Goal: Information Seeking & Learning: Learn about a topic

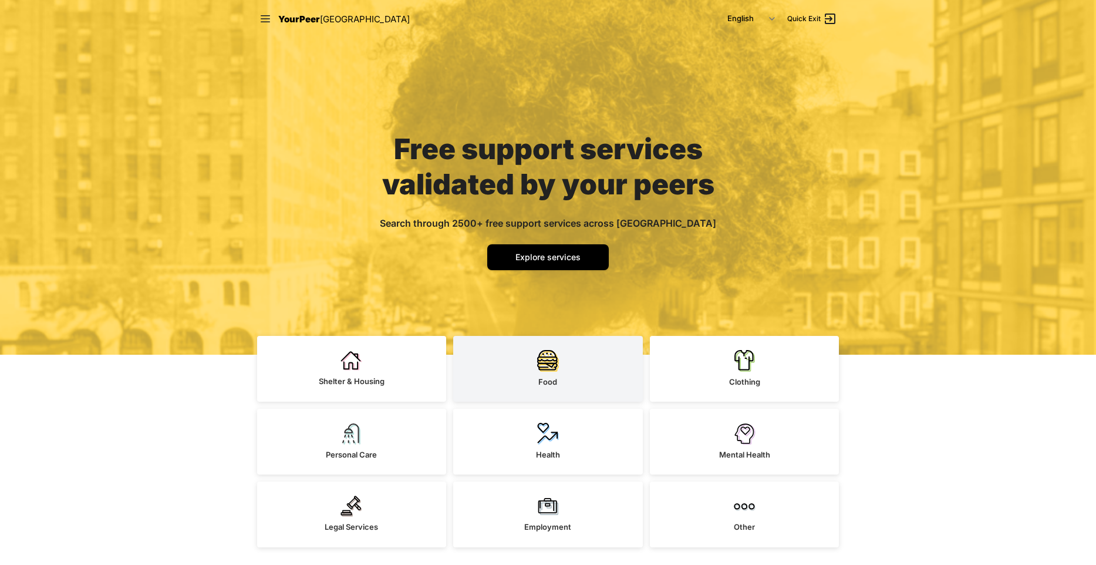
click at [527, 363] on link "Food" at bounding box center [548, 369] width 190 height 66
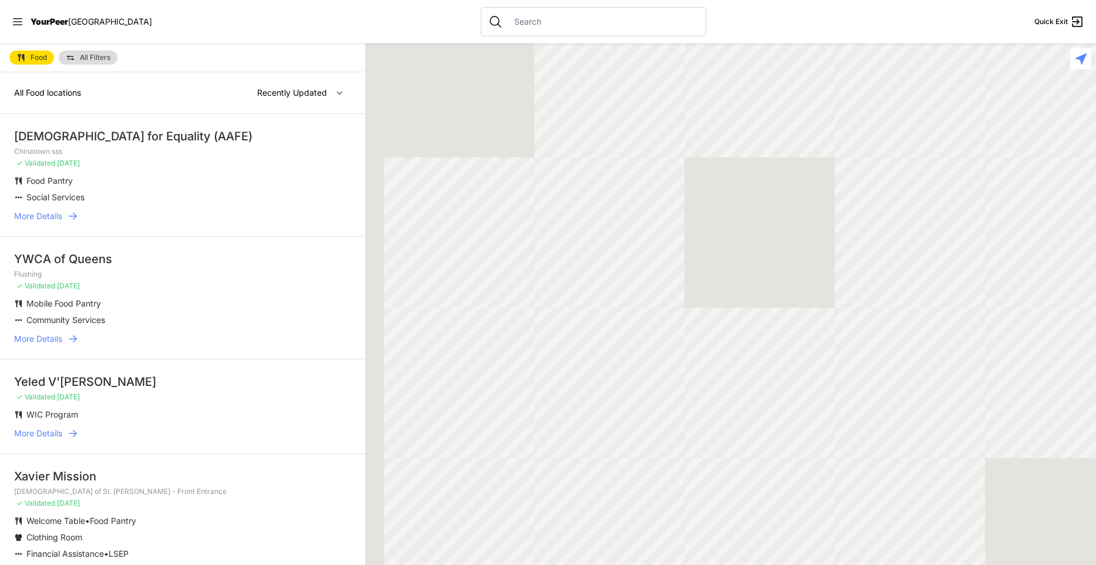
click at [107, 58] on span "All Filters" at bounding box center [95, 57] width 31 height 7
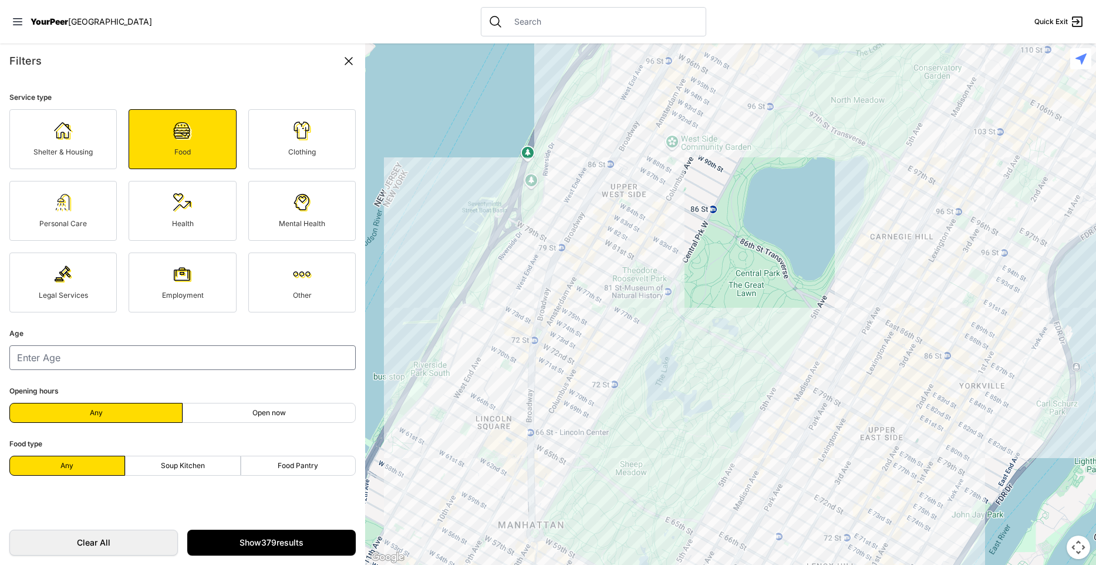
select select "nearby"
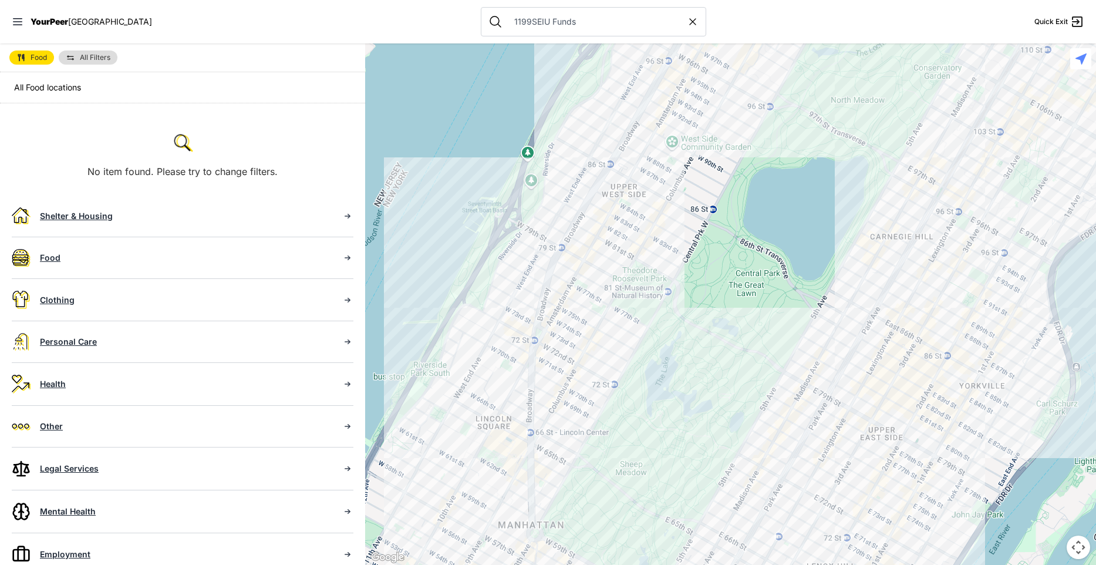
click at [531, 26] on input "1199SEIU Funds" at bounding box center [597, 22] width 180 height 12
type input "1199SEIU"
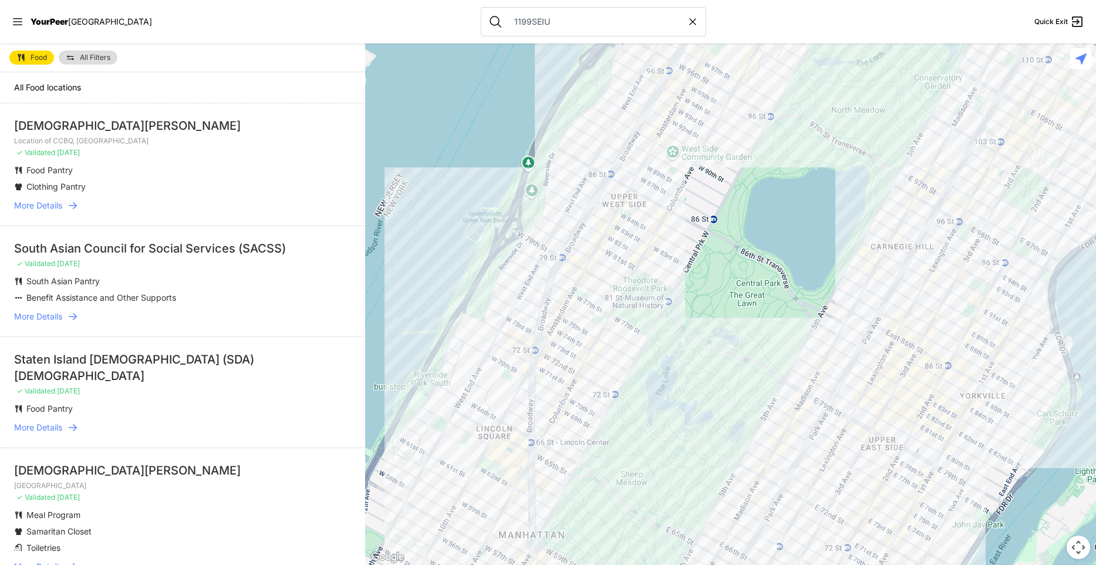
click at [23, 55] on img at bounding box center [20, 57] width 9 height 9
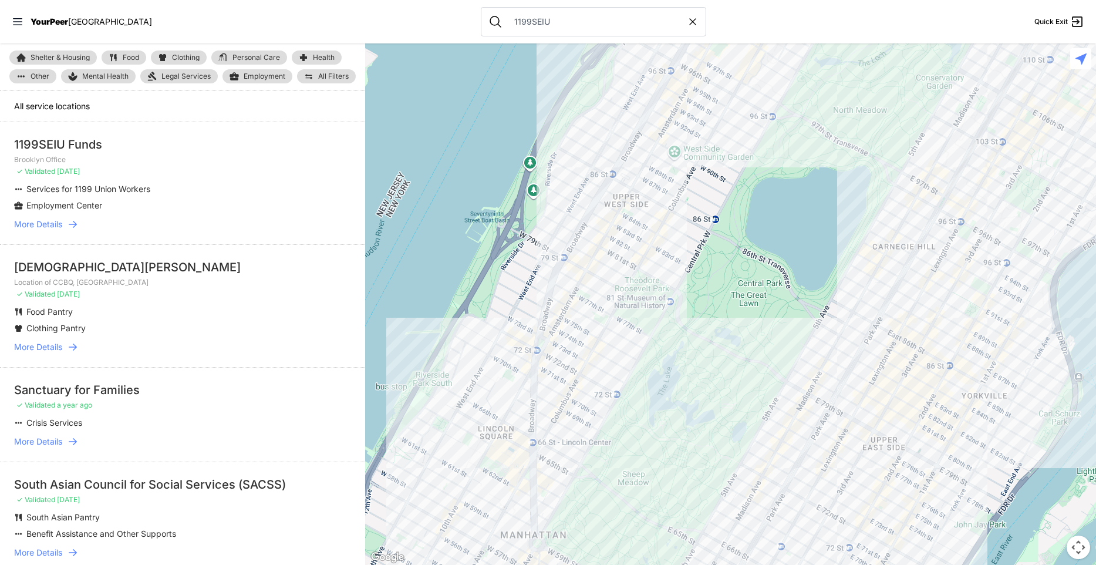
click at [54, 224] on span "More Details" at bounding box center [38, 224] width 48 height 12
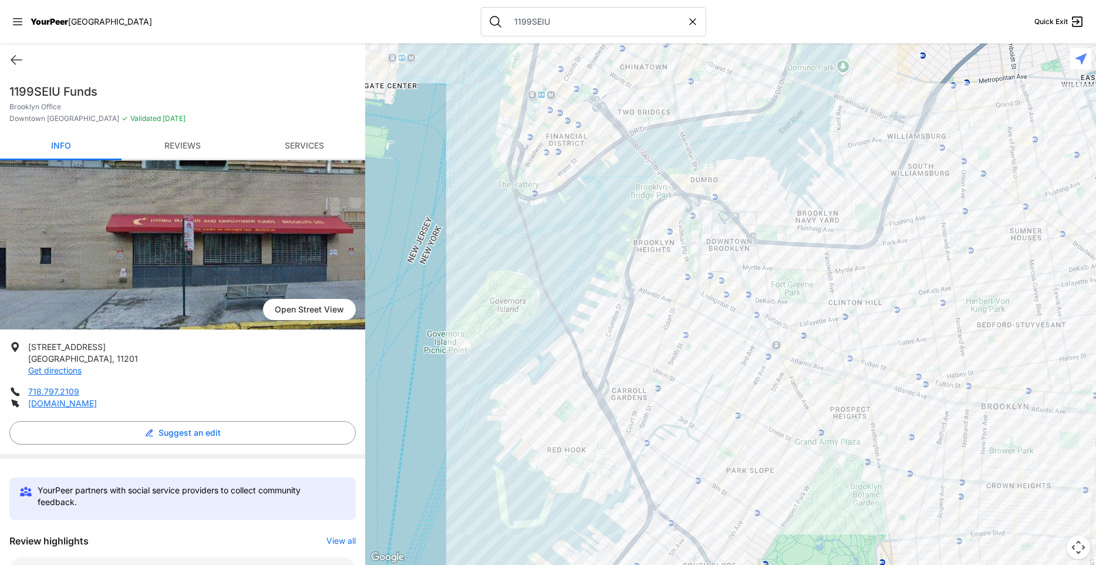
scroll to position [241, 0]
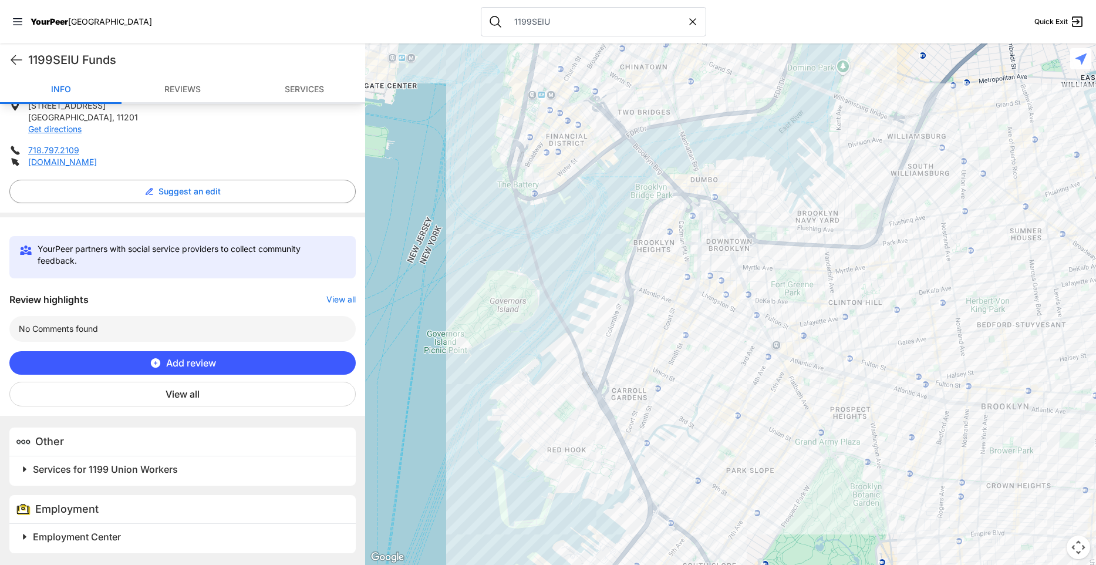
click at [104, 533] on span "Employment Center" at bounding box center [77, 537] width 88 height 12
click at [124, 470] on span "Services for 1199 Union Workers" at bounding box center [105, 469] width 145 height 12
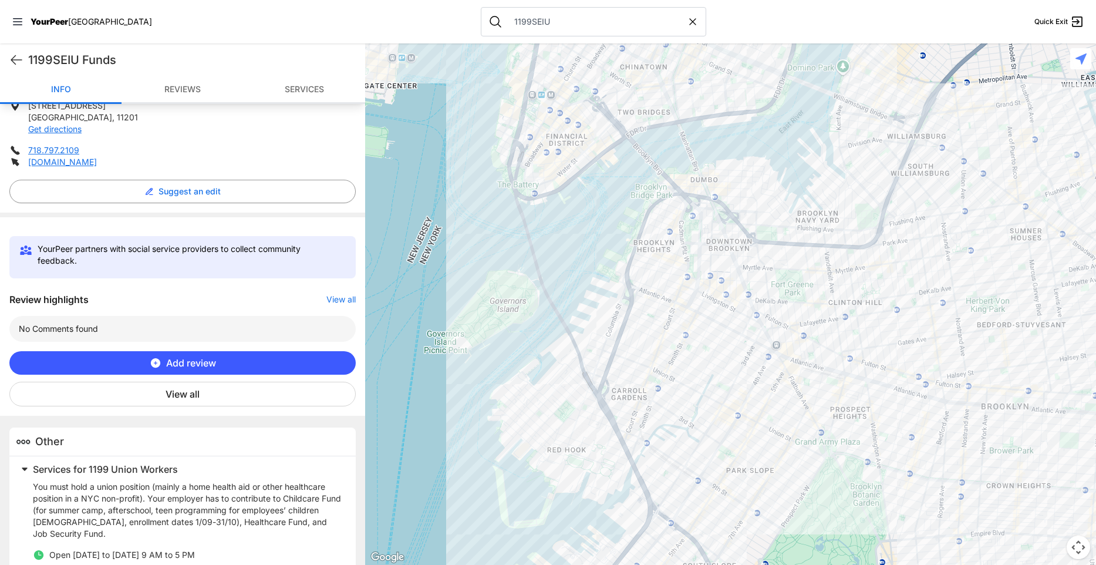
scroll to position [450, 0]
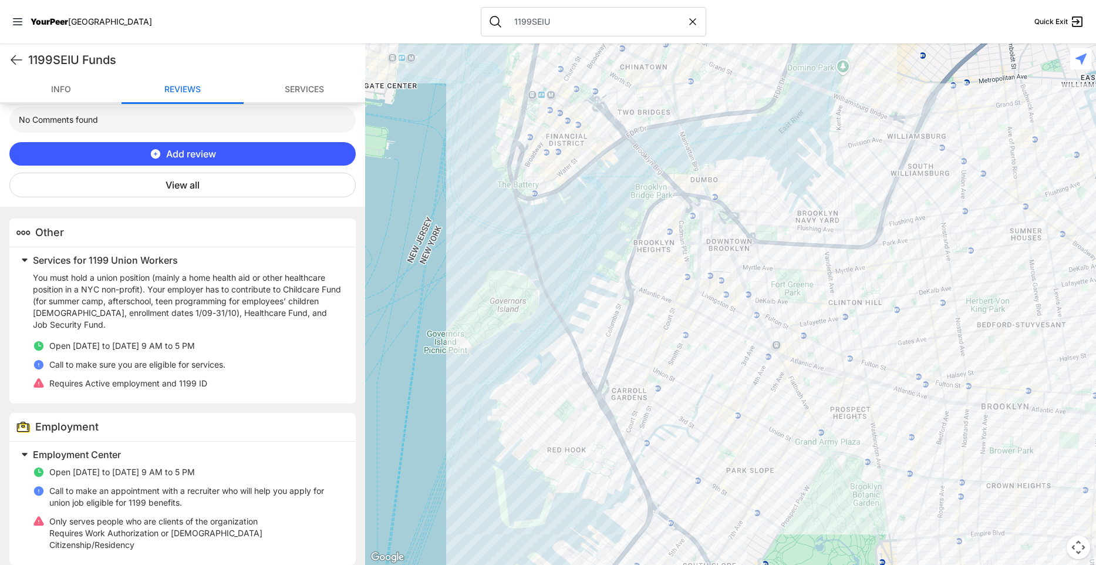
drag, startPoint x: 118, startPoint y: 493, endPoint x: 185, endPoint y: 514, distance: 70.2
click at [185, 514] on ul "Open Monday to Friday 9 AM to 5 PM Call to make an appointment with a recruiter…" at bounding box center [187, 508] width 309 height 85
click at [186, 515] on ul "Open Monday to Friday 9 AM to 5 PM Call to make an appointment with a recruiter…" at bounding box center [187, 508] width 309 height 85
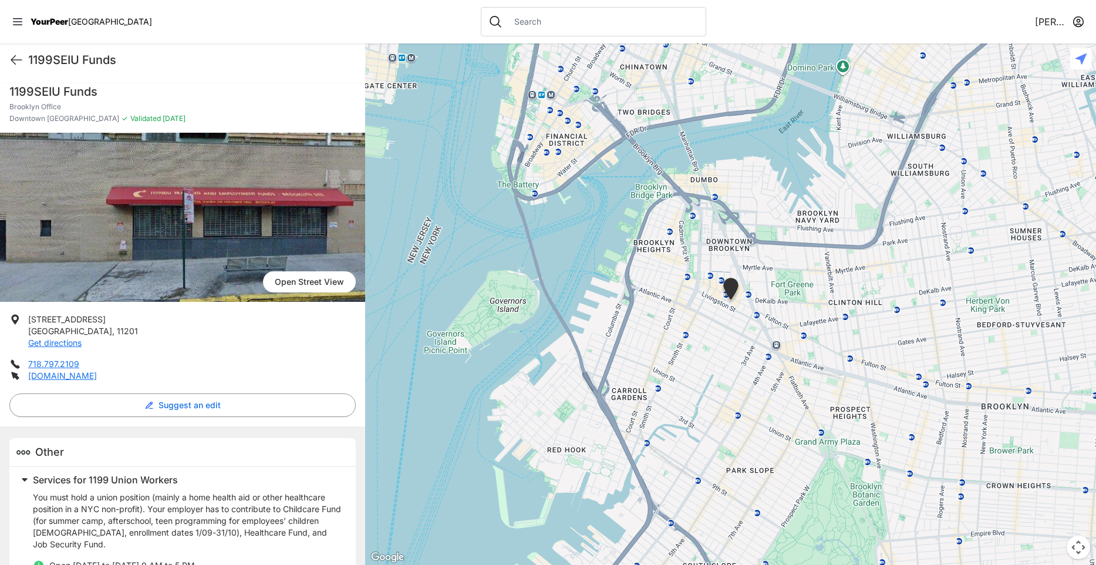
scroll to position [149, 0]
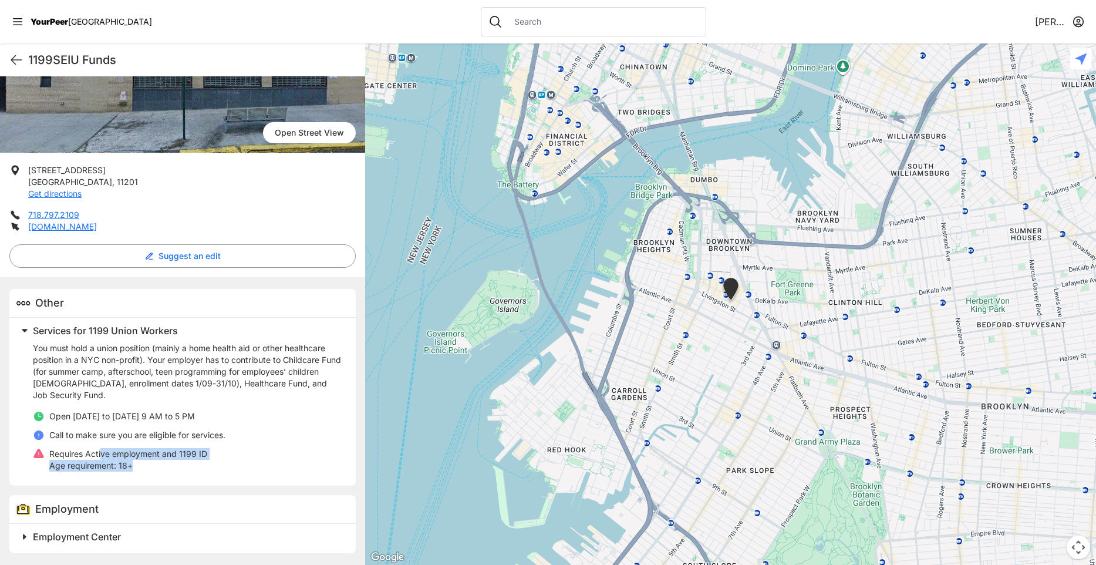
drag, startPoint x: 102, startPoint y: 454, endPoint x: 137, endPoint y: 466, distance: 37.1
click at [137, 466] on div "Requires Active employment and 1199 ID Age requirement: 18+" at bounding box center [128, 459] width 158 height 23
click at [137, 466] on p "Age requirement: 18+" at bounding box center [128, 466] width 158 height 12
click at [110, 538] on span "Employment Center" at bounding box center [77, 537] width 88 height 12
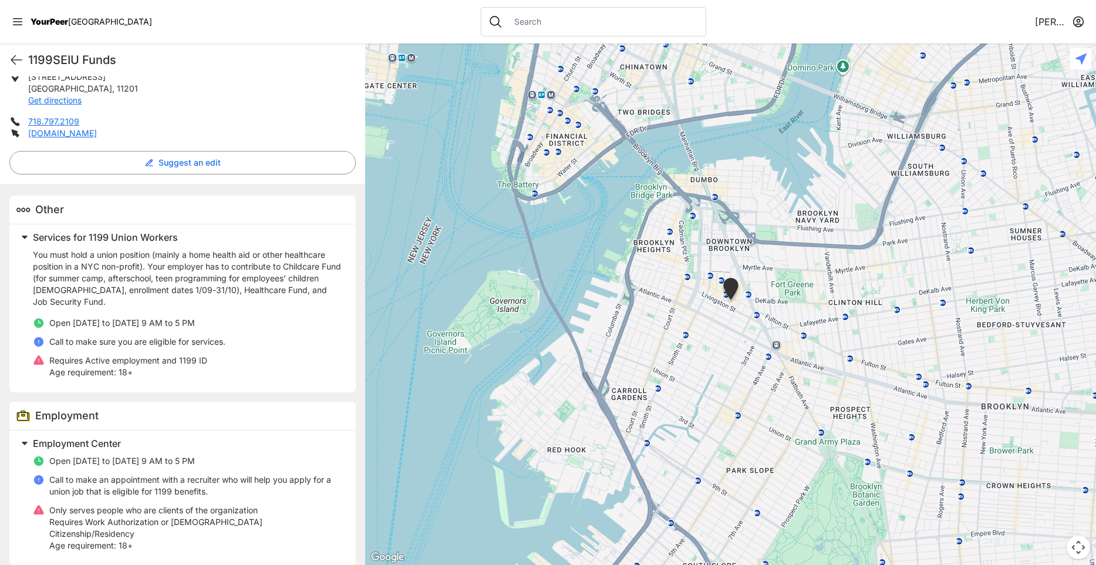
scroll to position [243, 0]
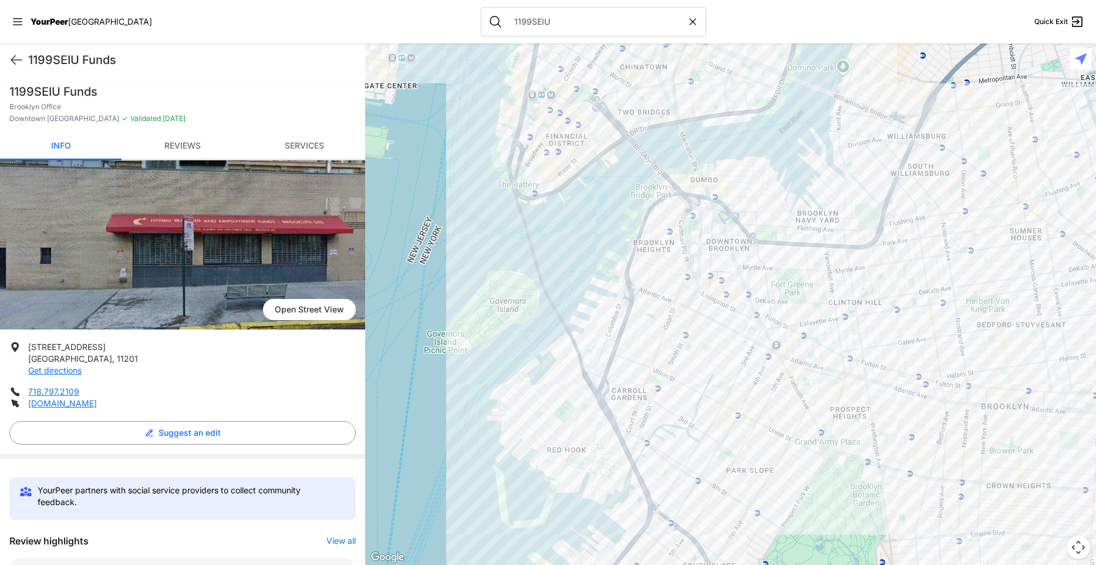
scroll to position [272, 0]
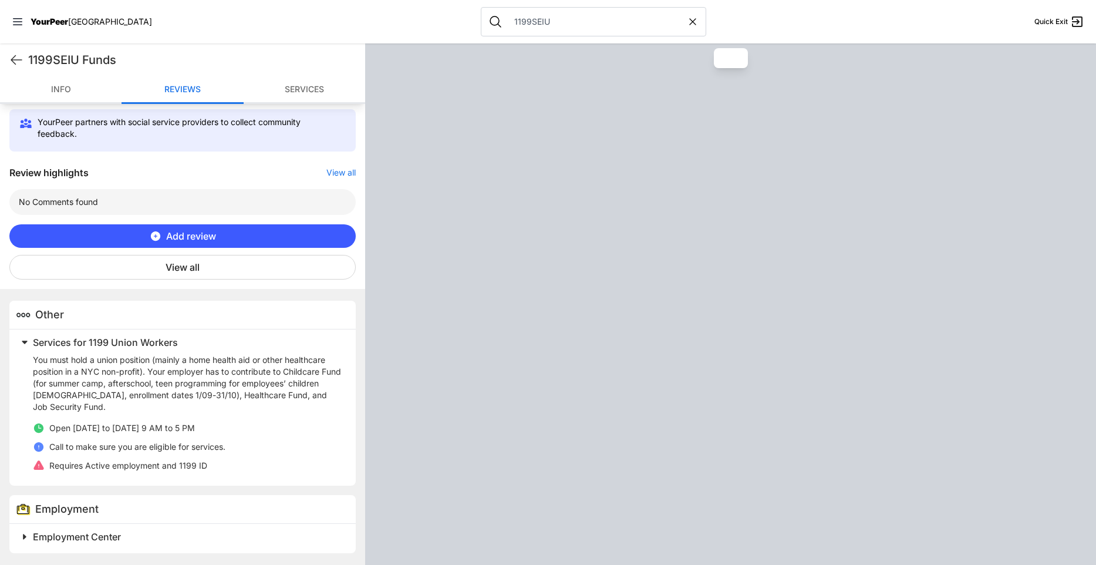
click at [117, 539] on span "Employment Center" at bounding box center [77, 537] width 88 height 12
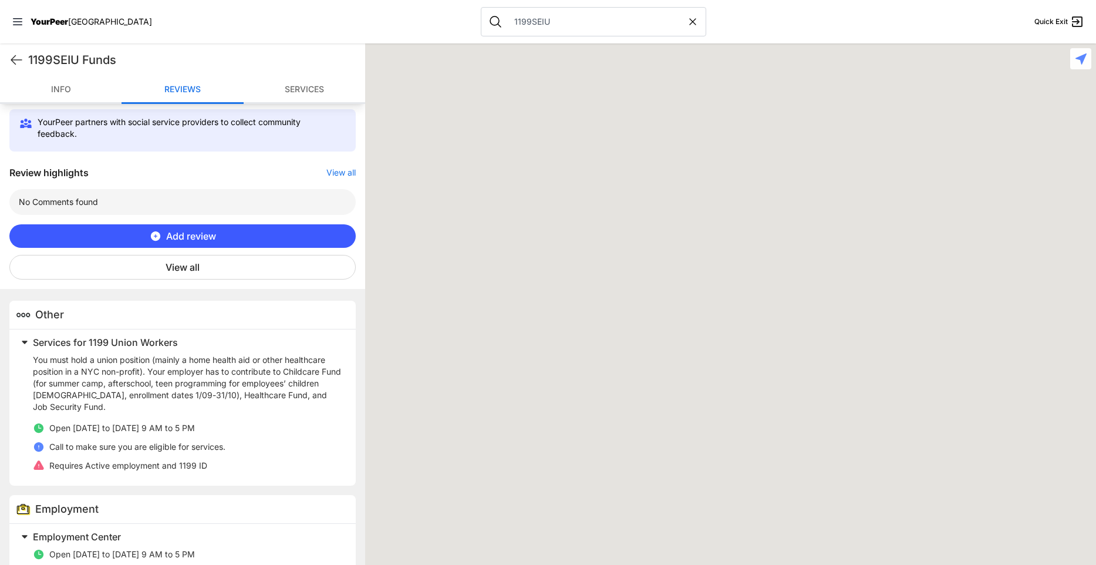
scroll to position [450, 0]
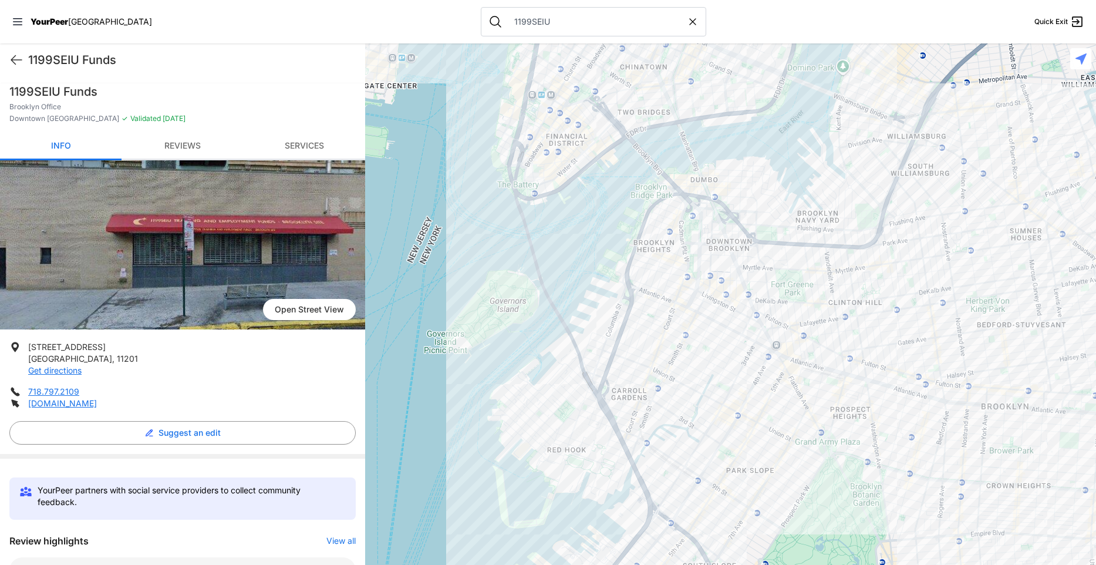
scroll to position [324, 0]
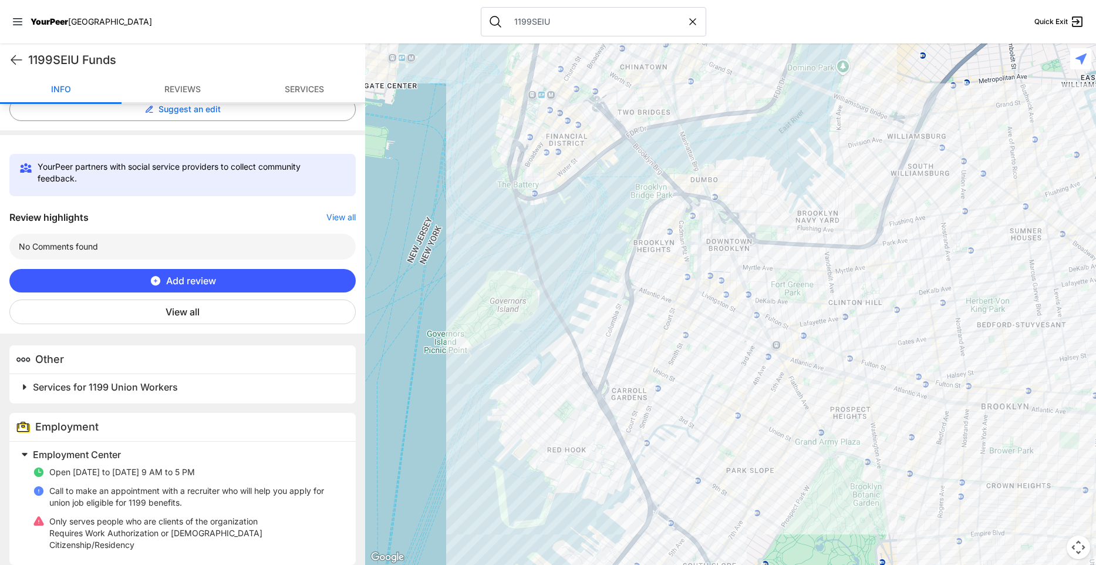
click at [166, 390] on span "Services for 1199 Union Workers" at bounding box center [105, 387] width 145 height 12
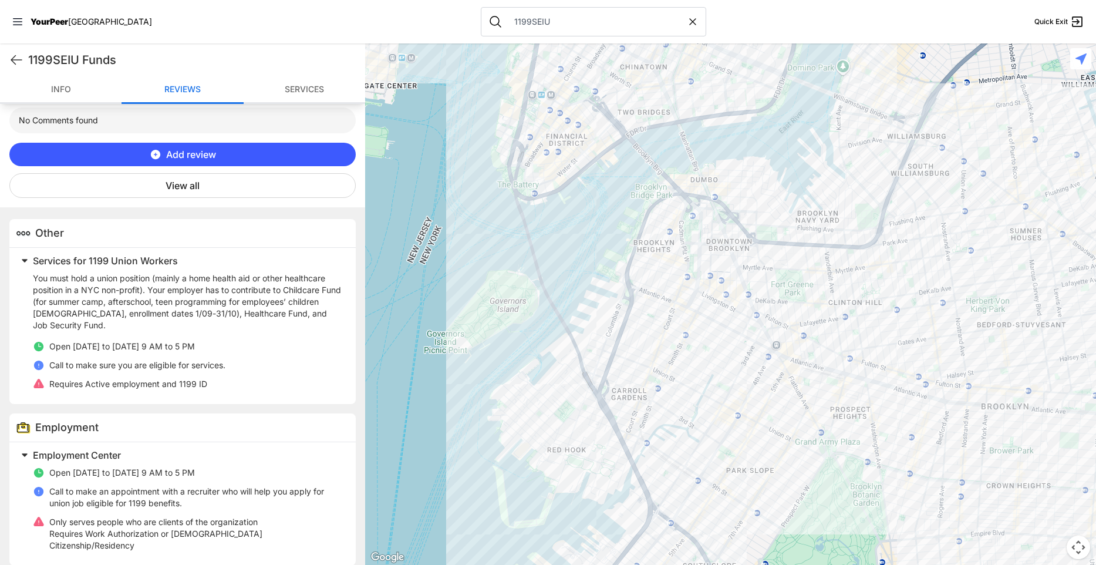
scroll to position [450, 0]
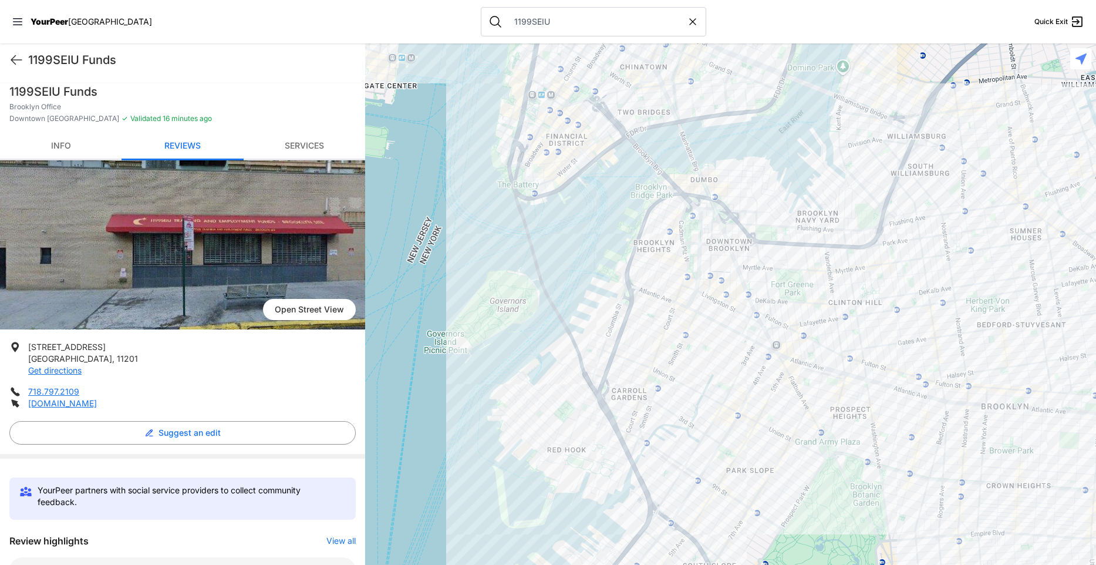
scroll to position [380, 0]
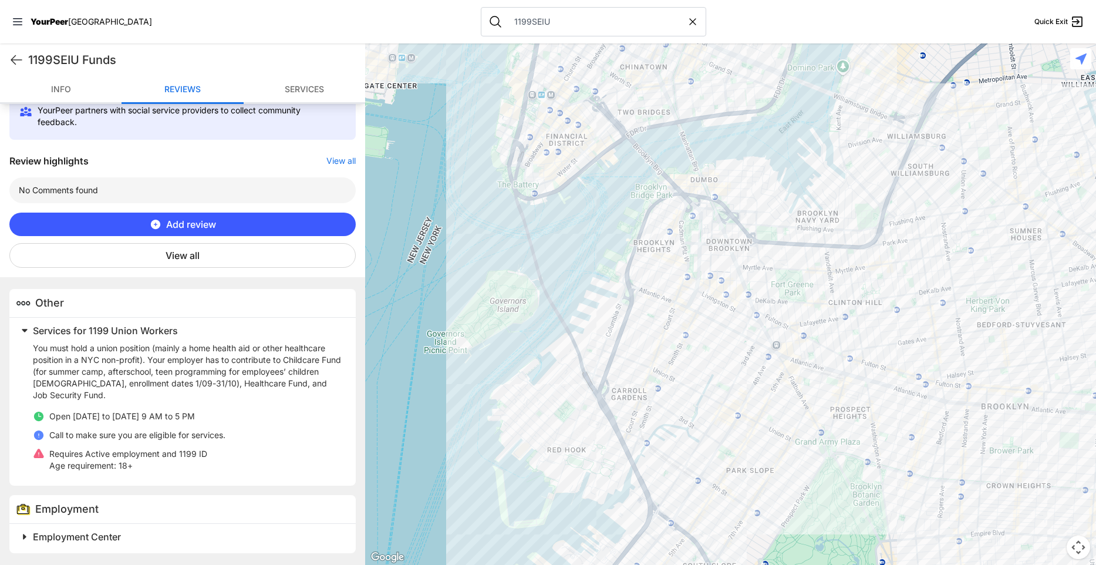
click at [105, 538] on span "Employment Center" at bounding box center [77, 537] width 88 height 12
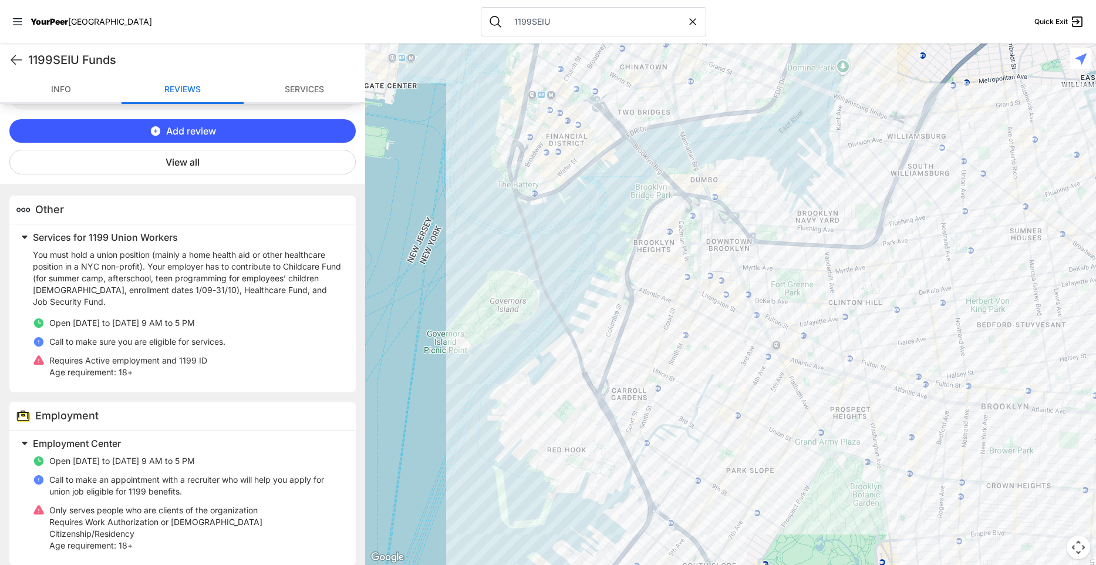
scroll to position [474, 0]
